Goal: Transaction & Acquisition: Subscribe to service/newsletter

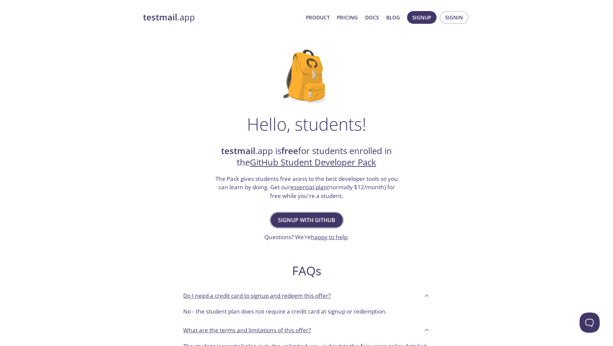
click at [324, 225] on span "Signup with GitHub" at bounding box center [306, 219] width 57 height 9
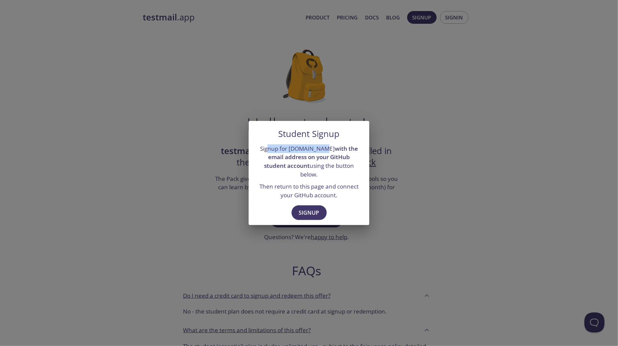
drag, startPoint x: 271, startPoint y: 144, endPoint x: 337, endPoint y: 147, distance: 66.1
click at [337, 147] on p "Signup for testmail.app with the email address on your GitHub student account u…" at bounding box center [309, 161] width 105 height 35
click at [294, 155] on strong "with the email address on your GitHub student account" at bounding box center [311, 157] width 94 height 25
click at [294, 220] on button "Signup" at bounding box center [309, 212] width 35 height 15
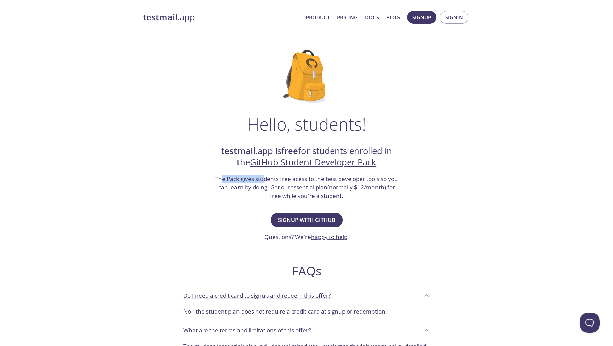
drag, startPoint x: 239, startPoint y: 208, endPoint x: 291, endPoint y: 209, distance: 52.6
click at [291, 200] on h3 "The Pack gives students free acess to the best developer tools so you can learn…" at bounding box center [306, 188] width 184 height 26
click at [308, 200] on h3 "The Pack gives students free acess to the best developer tools so you can learn…" at bounding box center [306, 188] width 184 height 26
drag, startPoint x: 233, startPoint y: 218, endPoint x: 350, endPoint y: 218, distance: 117.3
click at [350, 200] on h3 "The Pack gives students free acess to the best developer tools so you can learn…" at bounding box center [306, 188] width 184 height 26
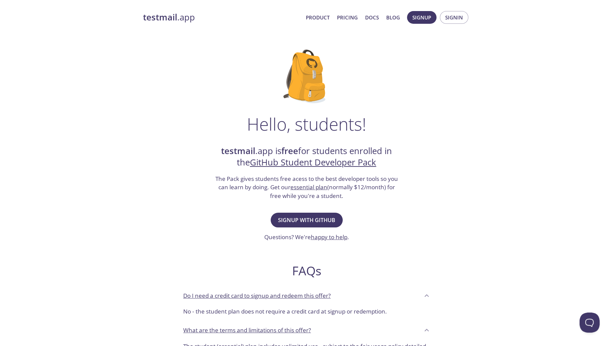
click at [363, 200] on h3 "The Pack gives students free acess to the best developer tools so you can learn…" at bounding box center [306, 188] width 184 height 26
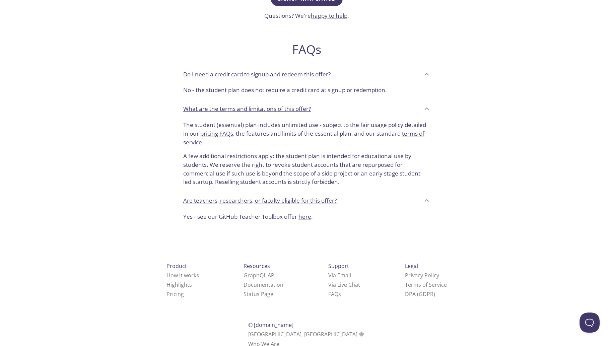
scroll to position [225, 0]
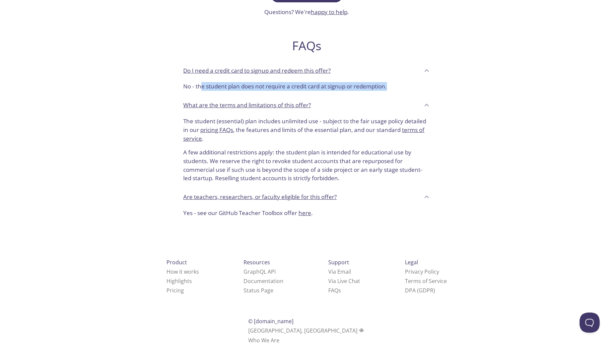
drag, startPoint x: 207, startPoint y: 142, endPoint x: 363, endPoint y: 146, distance: 156.2
click at [363, 91] on p "No - the student plan does not require a credit card at signup or redemption." at bounding box center [306, 86] width 247 height 9
click at [376, 91] on p "No - the student plan does not require a credit card at signup or redemption." at bounding box center [306, 86] width 247 height 9
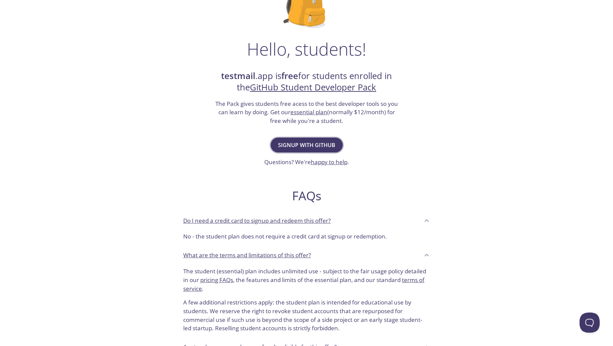
scroll to position [78, 0]
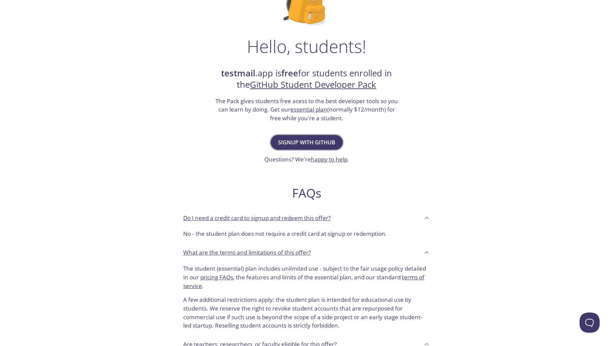
click at [315, 147] on span "Signup with GitHub" at bounding box center [306, 142] width 57 height 9
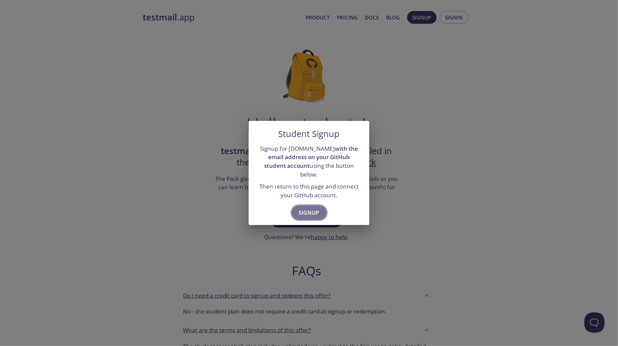
click at [312, 217] on span "Signup" at bounding box center [309, 212] width 20 height 9
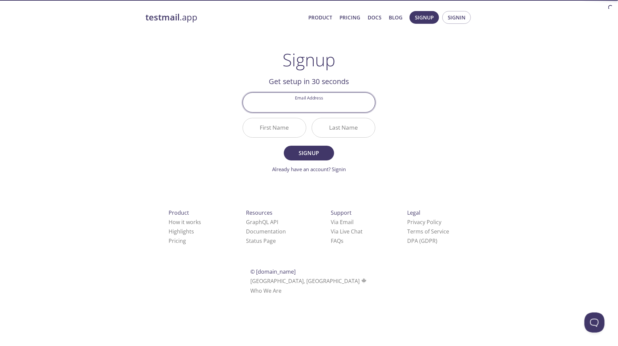
click at [312, 112] on input "Email Address" at bounding box center [309, 102] width 132 height 19
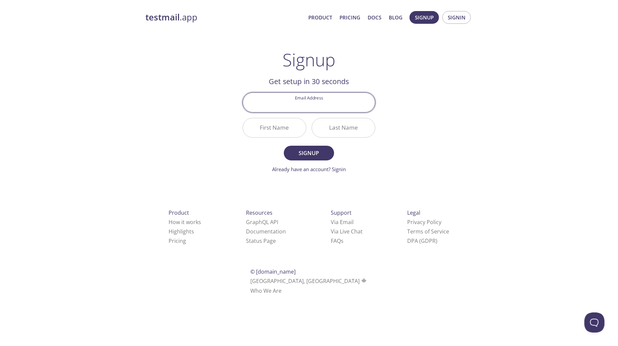
type input "[EMAIL_ADDRESS][DOMAIN_NAME]"
click at [289, 137] on input "First Name" at bounding box center [274, 127] width 63 height 19
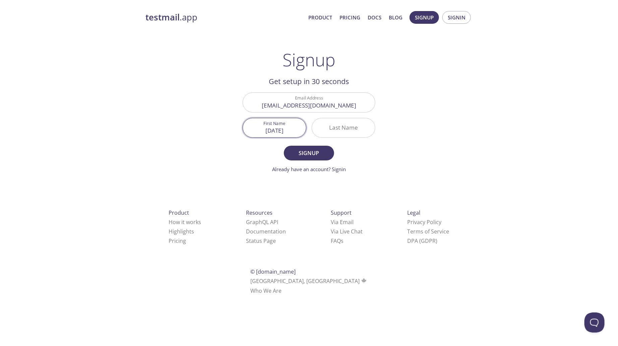
type input "[DATE]"
type input "[PERSON_NAME]"
click at [297, 158] on span "Signup" at bounding box center [309, 152] width 36 height 9
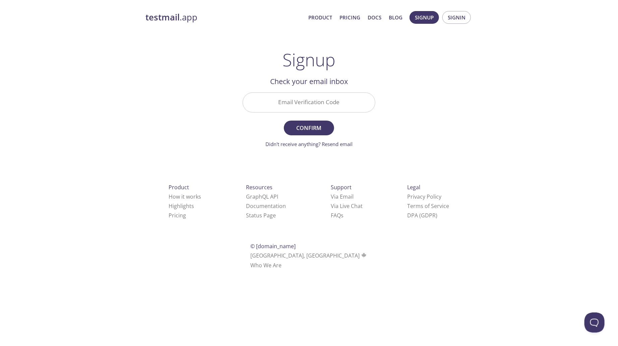
click at [310, 112] on input "Email Verification Code" at bounding box center [309, 102] width 132 height 19
paste input "92XJHFJ"
type input "92XJHFJ"
click at [316, 133] on span "Confirm" at bounding box center [309, 127] width 36 height 9
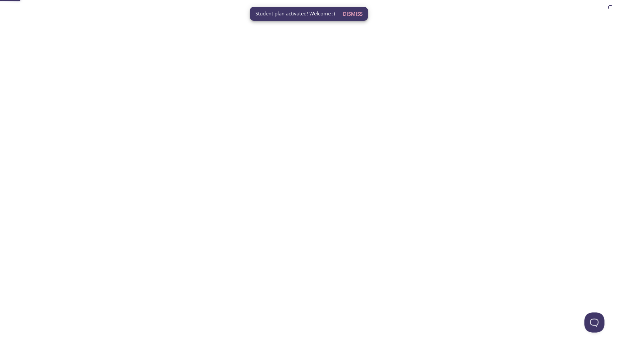
click at [340, 0] on html "Student plan activated! Welcome :) Dismiss Automate email tests | loved by deve…" at bounding box center [309, 0] width 618 height 0
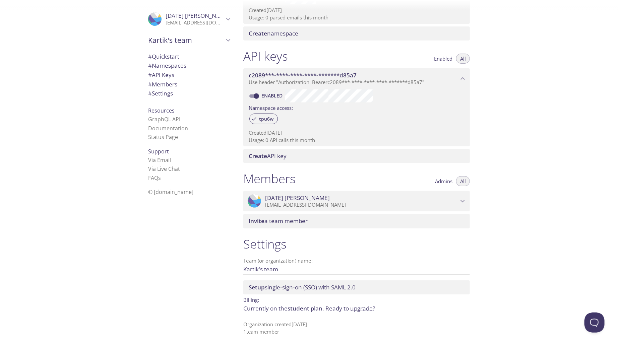
scroll to position [222, 0]
click at [564, 134] on div "Quickstart Send a test email to tpu6w.test@inbox.testmail.app and then click he…" at bounding box center [428, 173] width 380 height 346
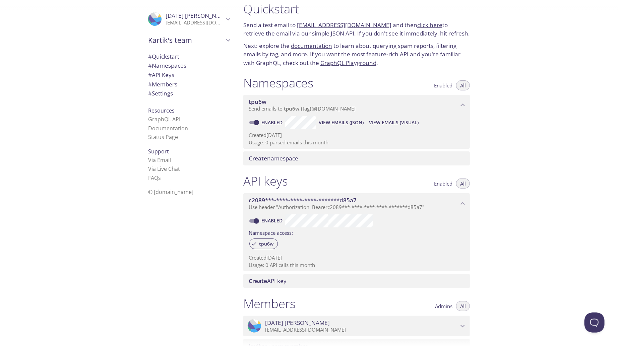
scroll to position [0, 0]
